Goal: Obtain resource: Obtain resource

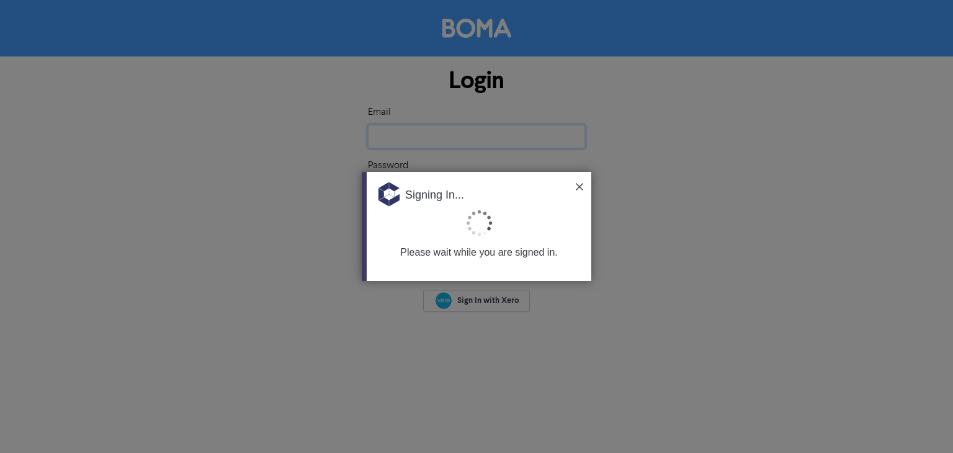
type input "[EMAIL_ADDRESS][DOMAIN_NAME]"
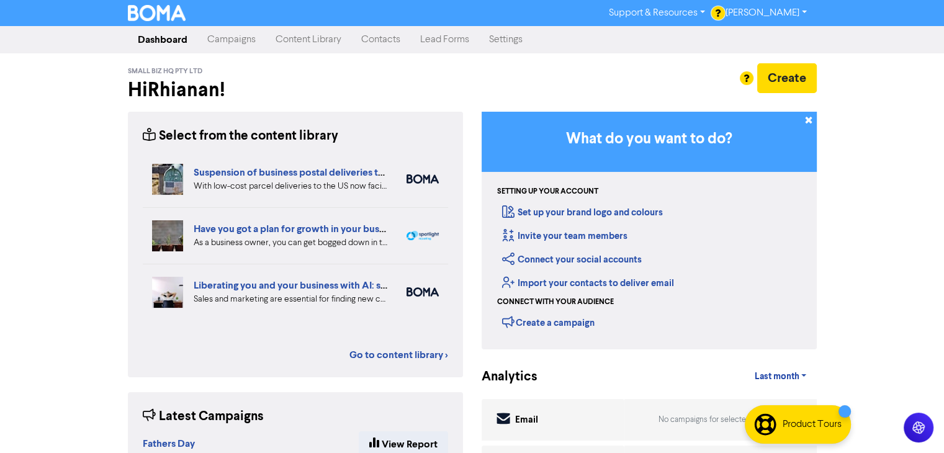
click at [313, 40] on link "Content Library" at bounding box center [309, 39] width 86 height 25
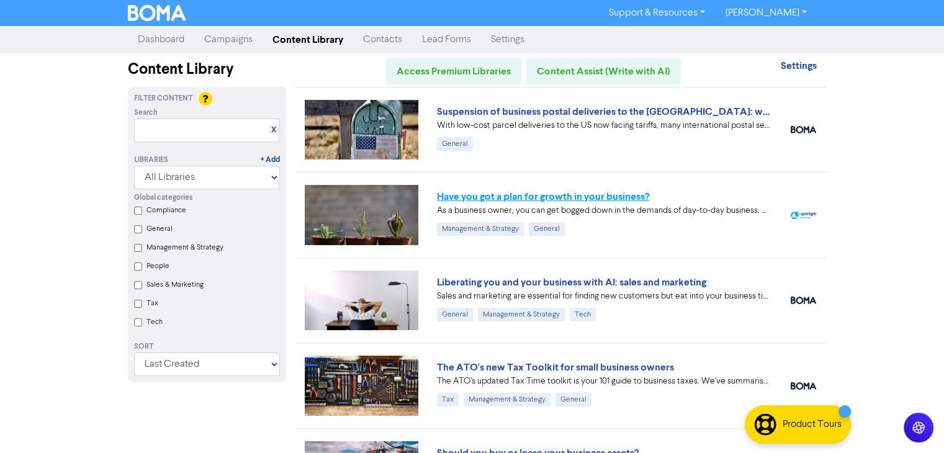
click at [520, 195] on link "Have you got a plan for growth in your business?" at bounding box center [543, 197] width 212 height 12
